Goal: Communication & Community: Answer question/provide support

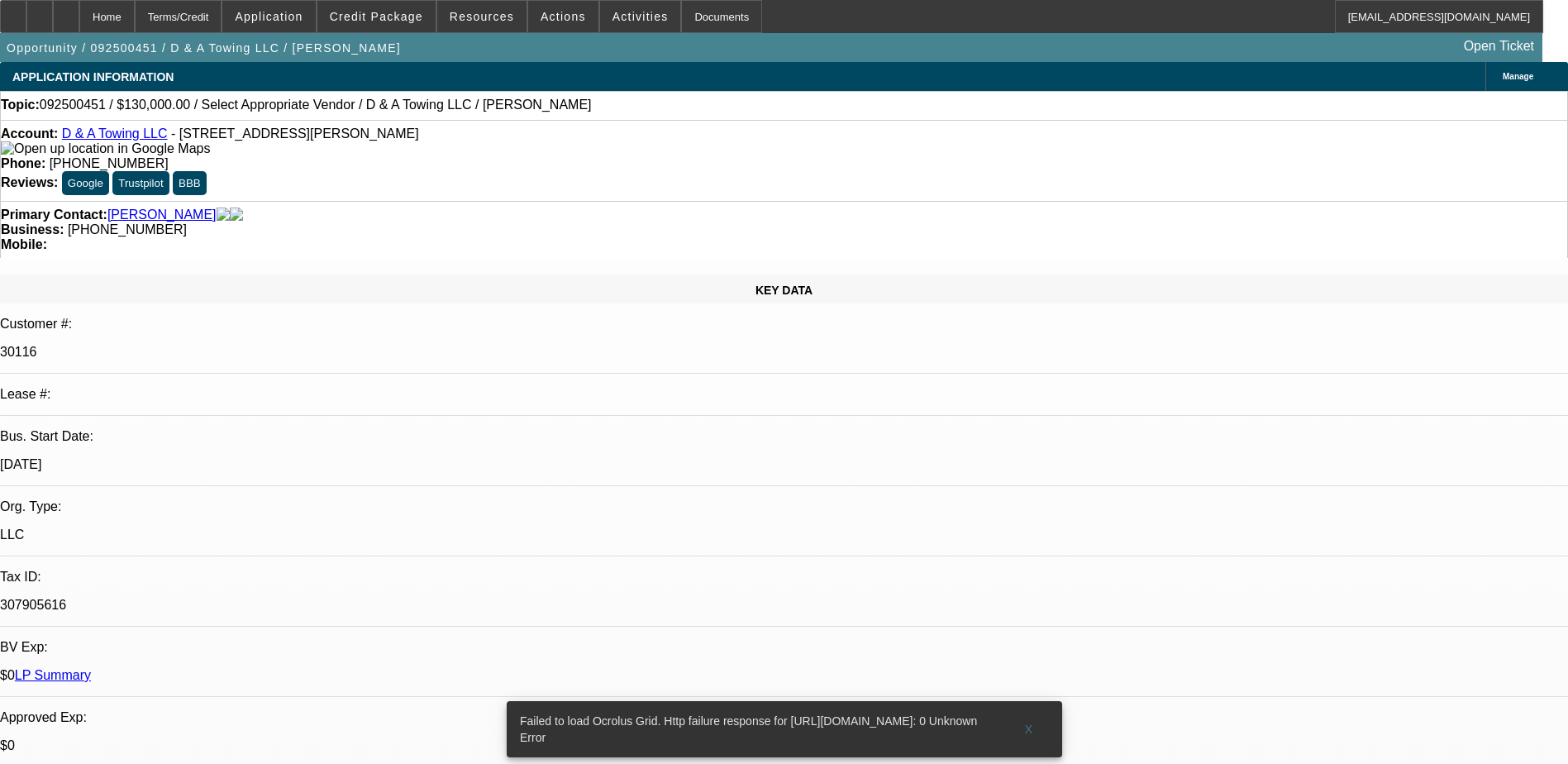
select select "0"
select select "2"
select select "0.1"
select select "1"
select select "2"
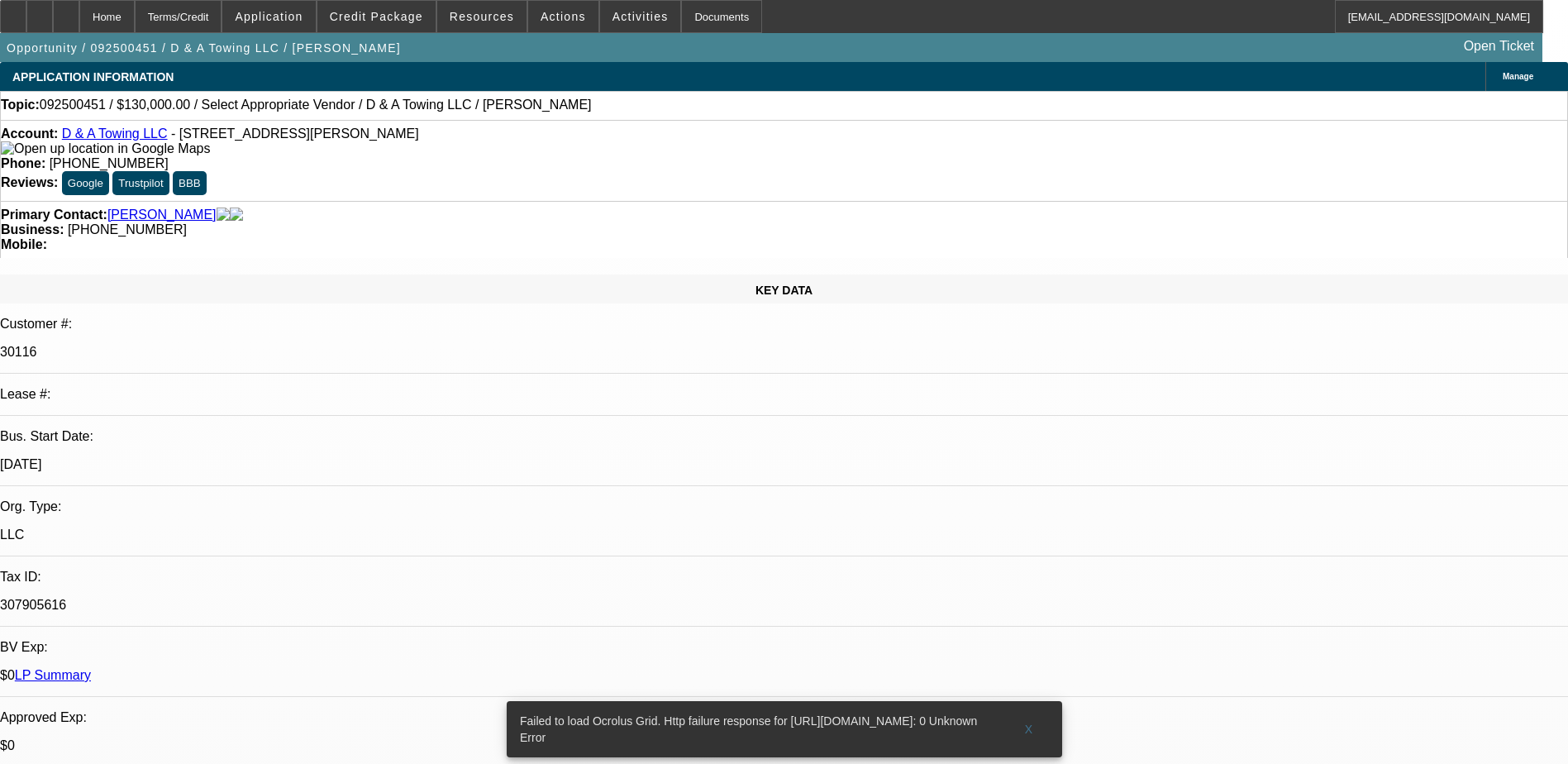
select select "4"
radio input "true"
type textarea "SOLD DEAL PAYMENT HISTORY IS NOT AVAILABLE."
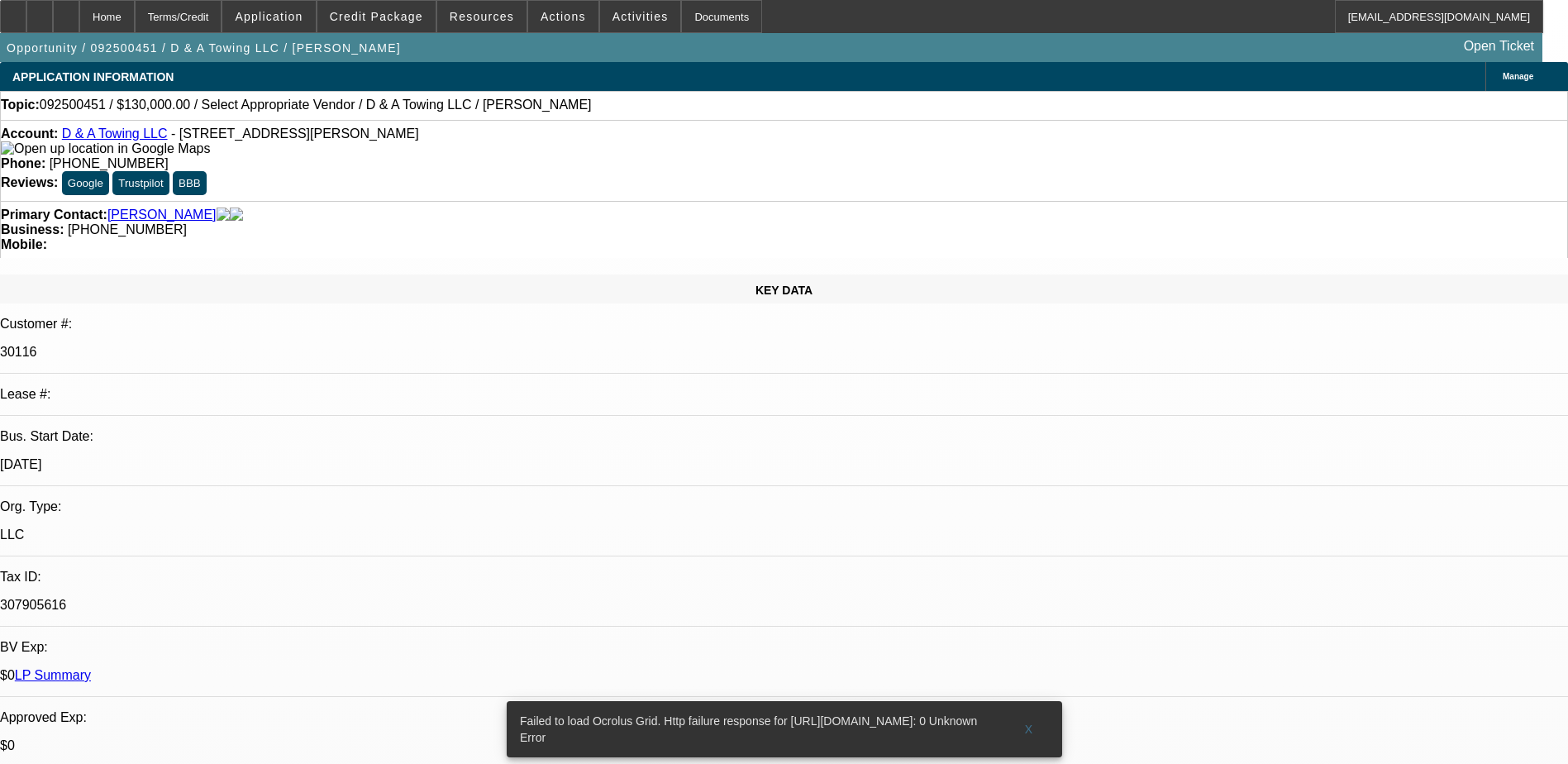
radio input "true"
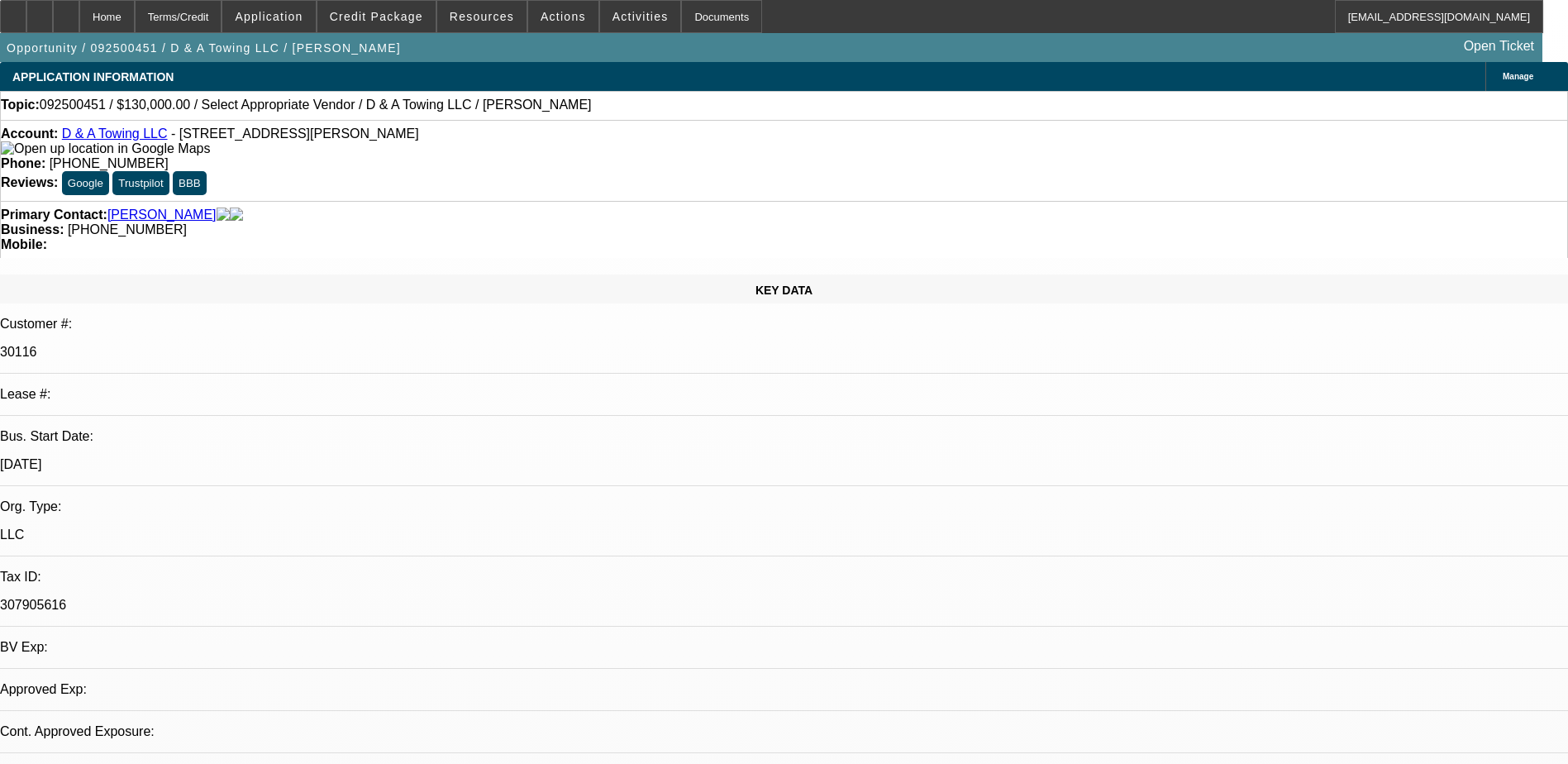
select select "0"
select select "2"
select select "0.1"
select select "1"
select select "2"
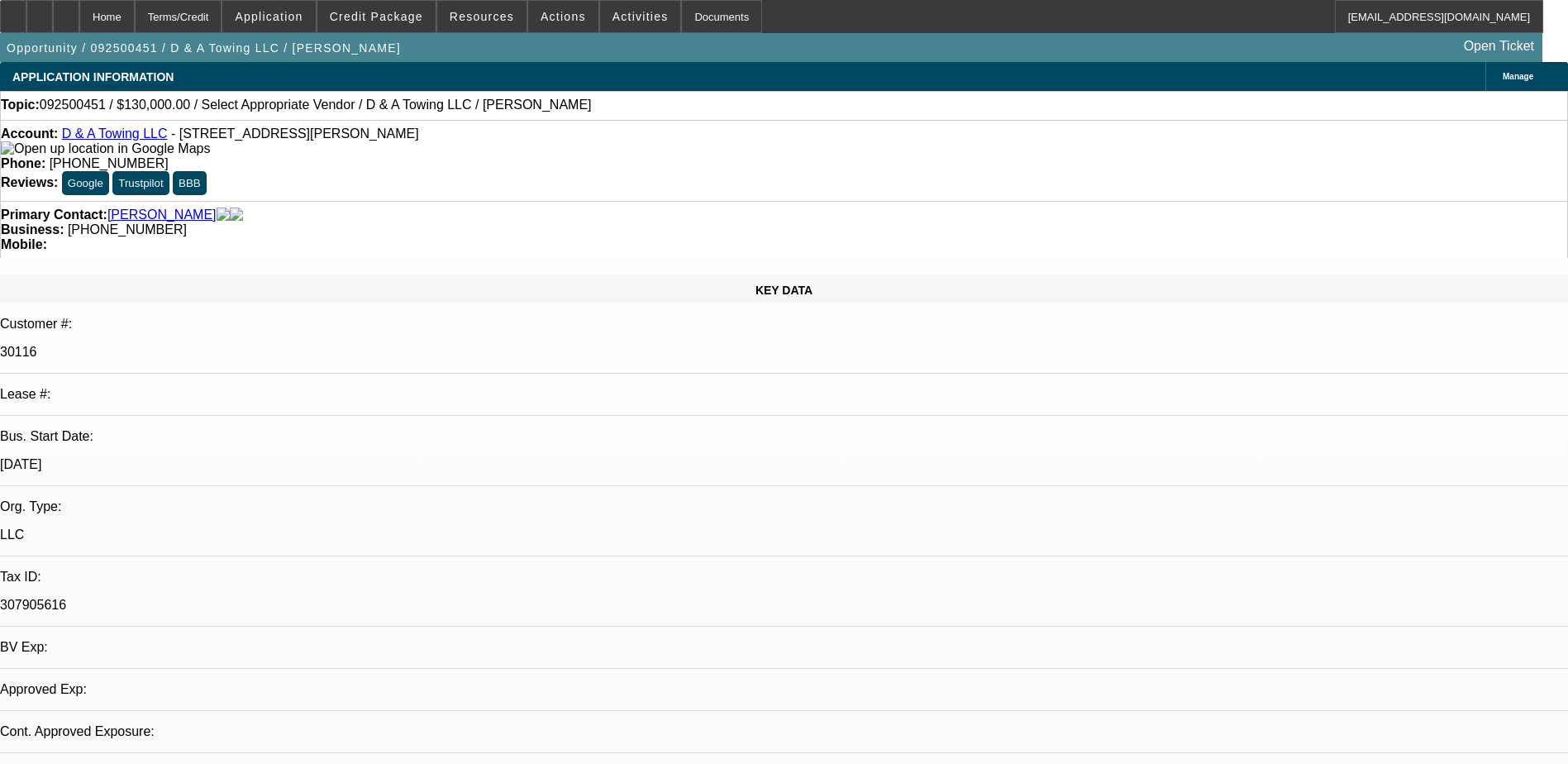
select select "4"
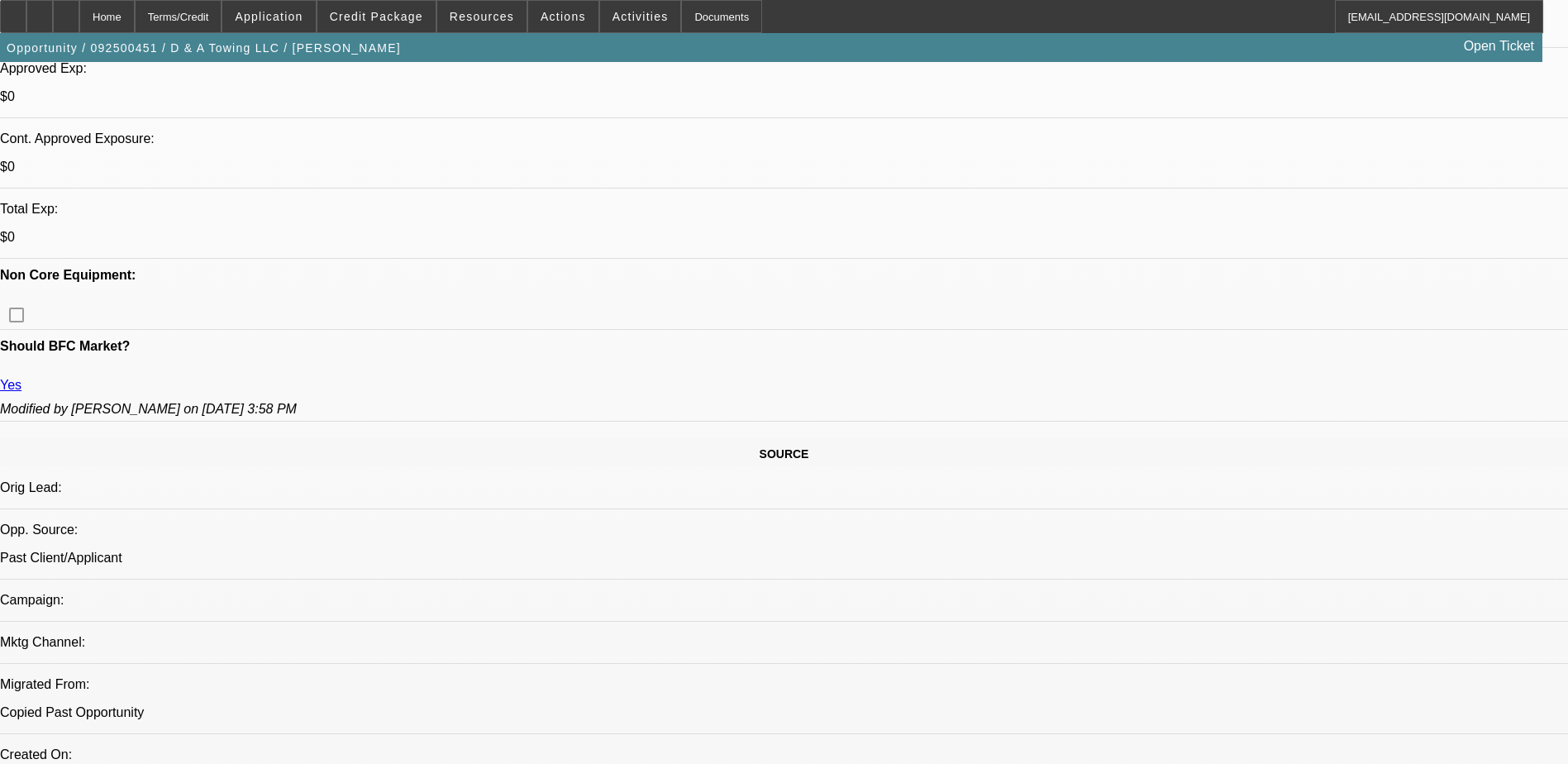
scroll to position [744, 0]
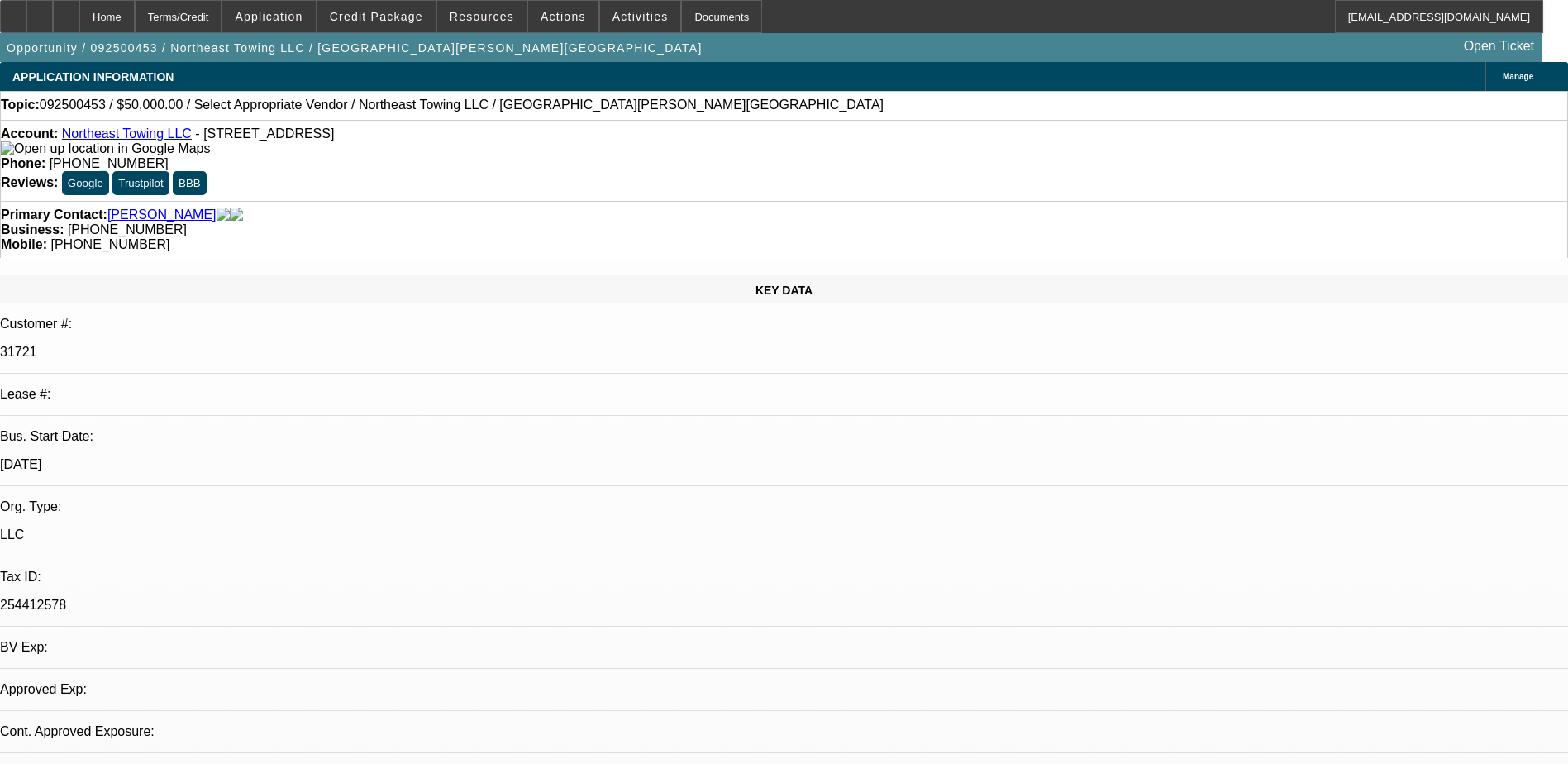
select select "0"
select select "2"
select select "0.1"
select select "1"
select select "2"
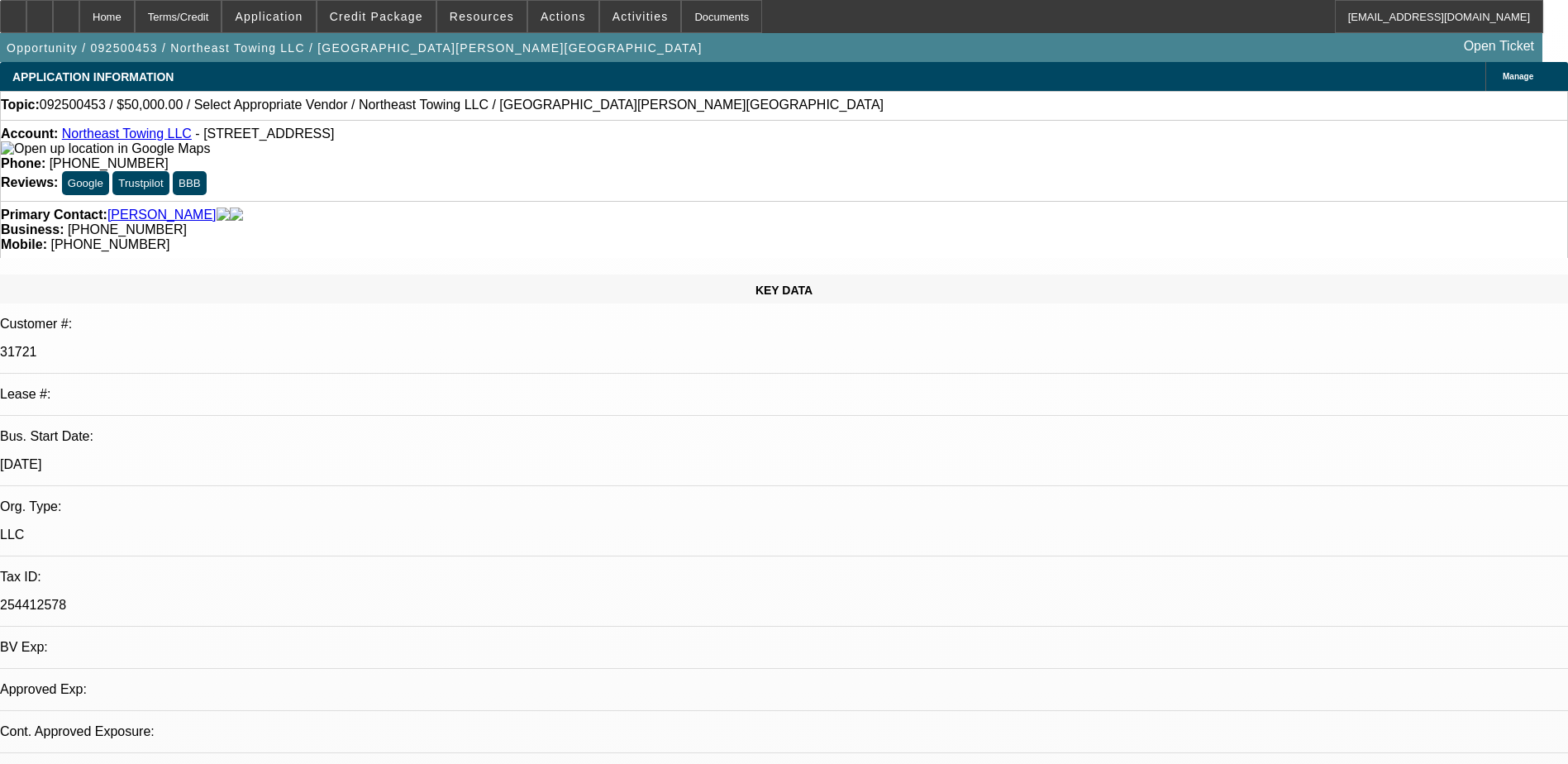
select select "4"
drag, startPoint x: 1270, startPoint y: 304, endPoint x: 1302, endPoint y: 318, distance: 34.9
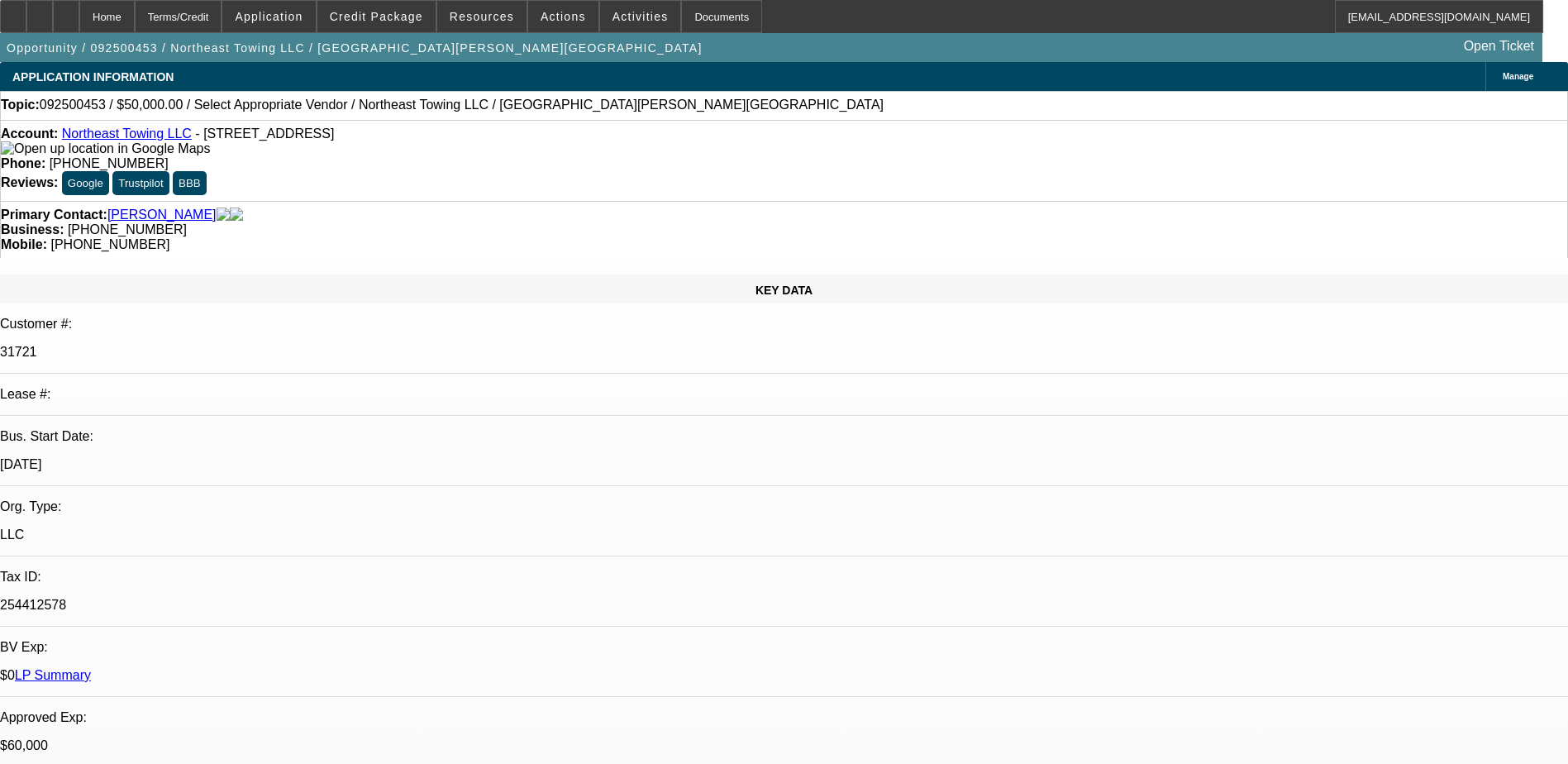
drag, startPoint x: 1379, startPoint y: 305, endPoint x: 1280, endPoint y: 308, distance: 99.0
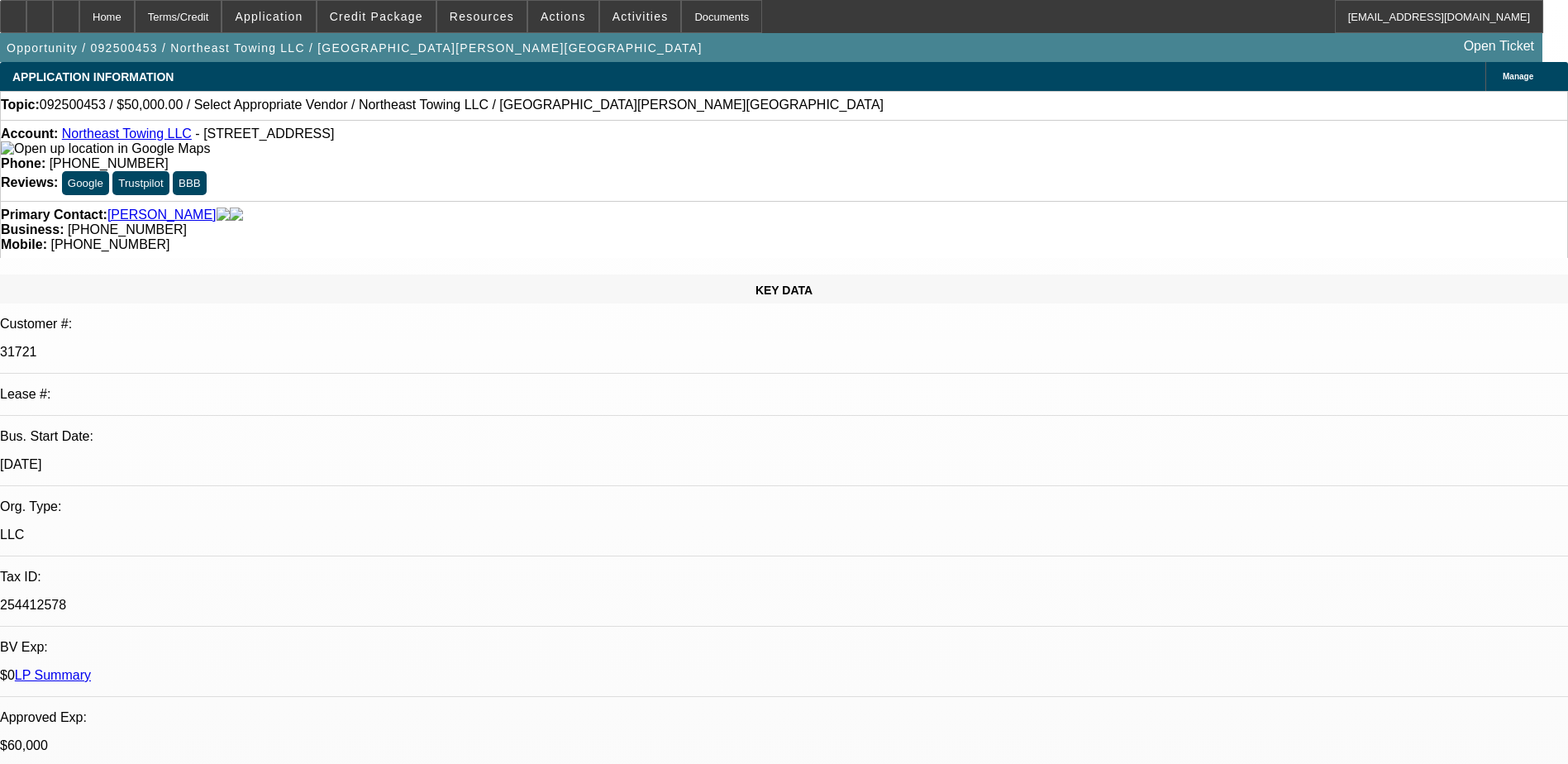
scroll to position [0, 0]
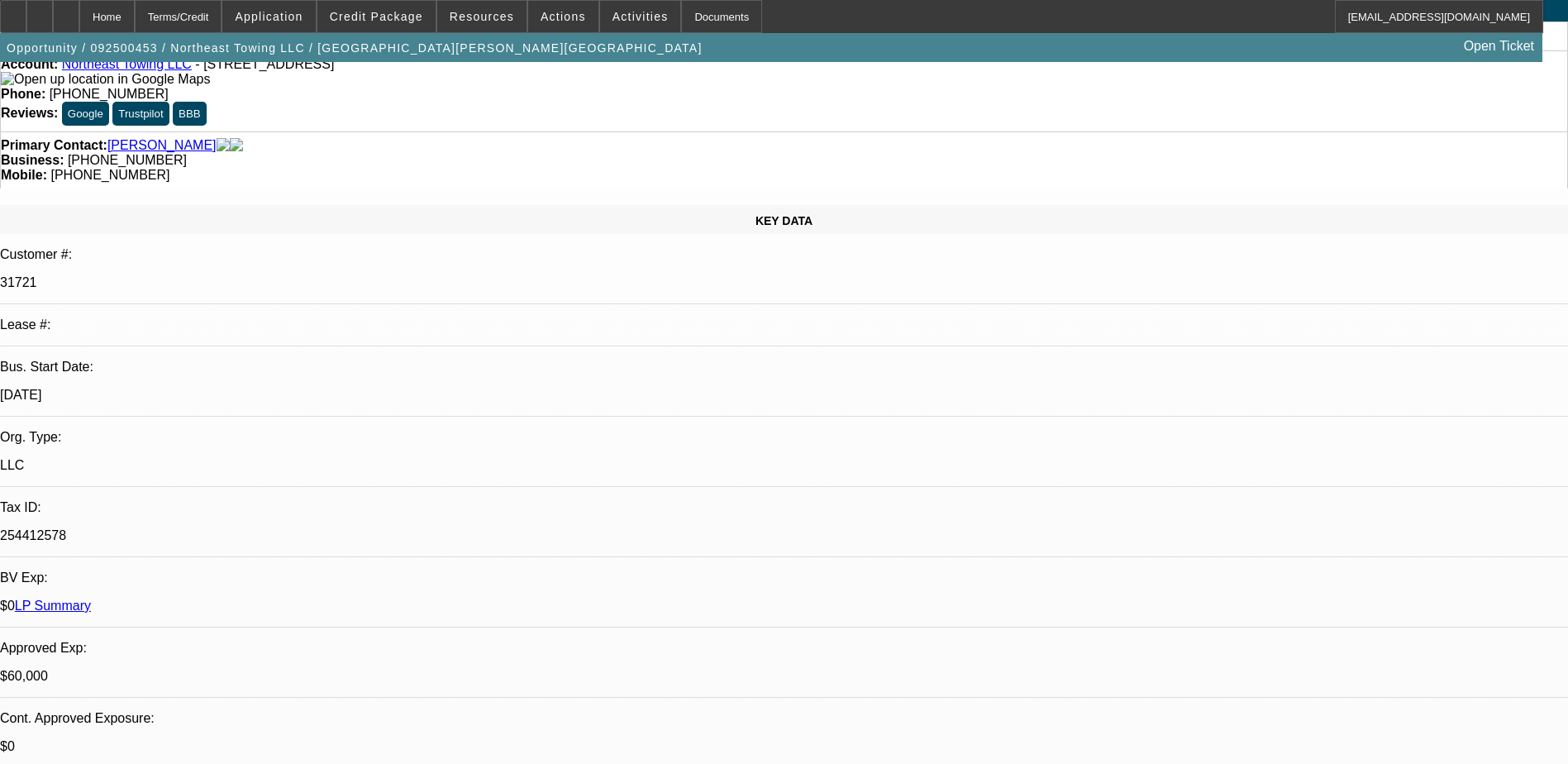
scroll to position [166, 0]
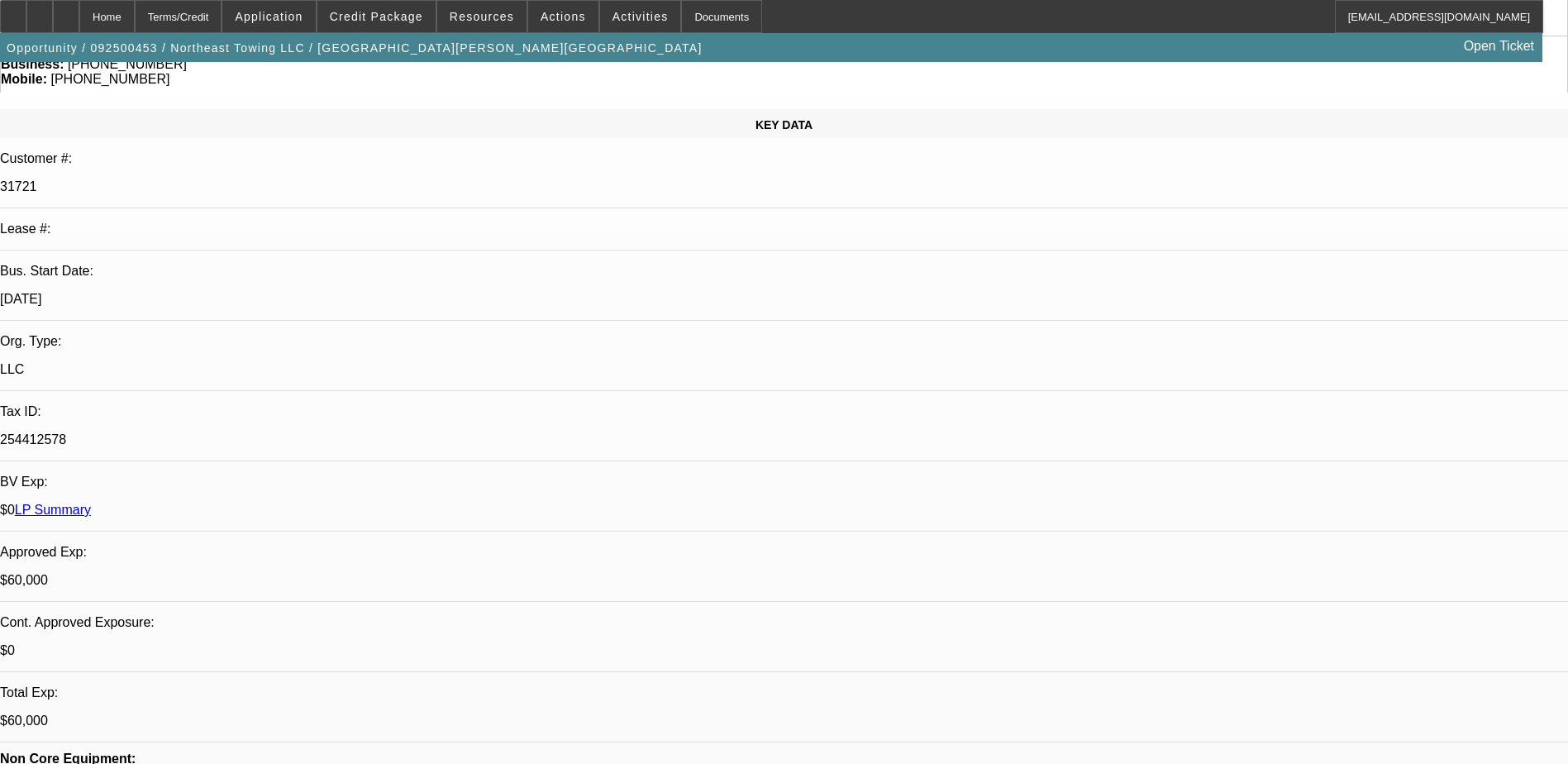
type textarea "01-SOLD DEAL/02- SERVICE DEAL, GOOD CUSTOMER GOOD PAYING HISOTRY PAID 25 PAYMEN…"
radio input "true"
radio input "false"
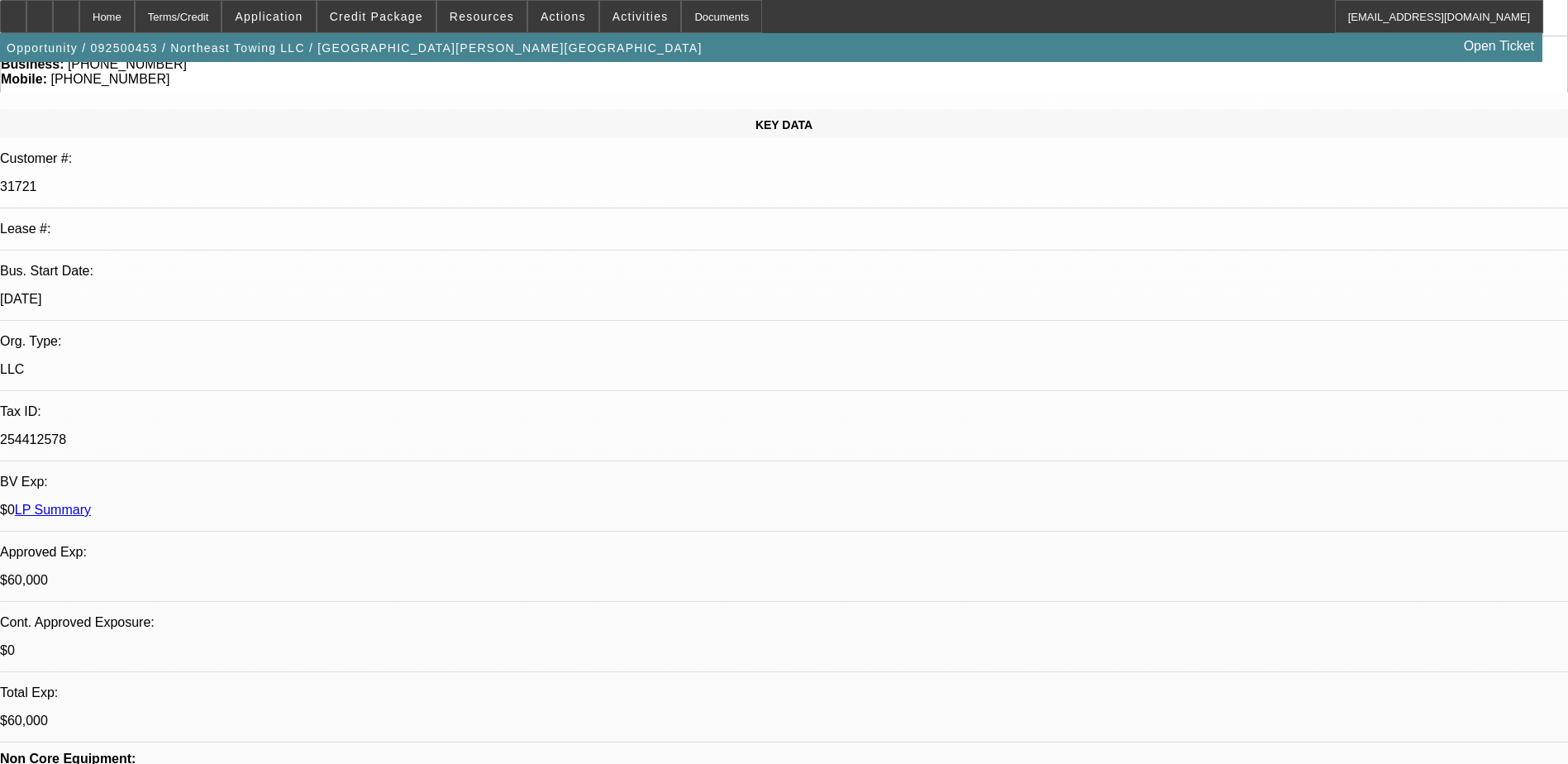
radio input "true"
